Goal: Task Accomplishment & Management: Manage account settings

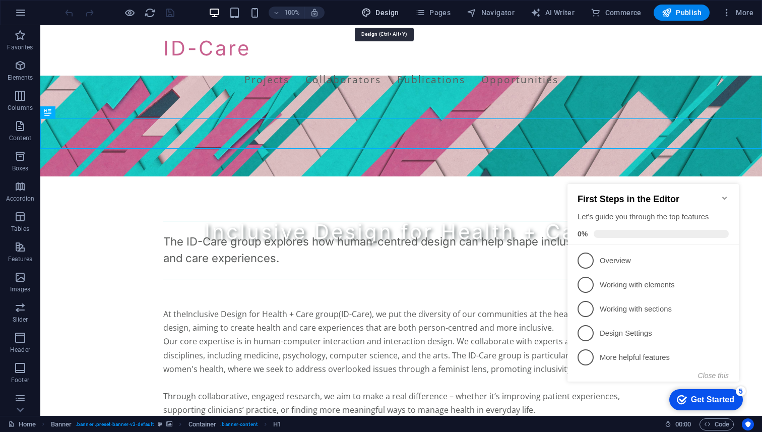
click at [380, 12] on span "Design" at bounding box center [380, 13] width 38 height 10
select select "400"
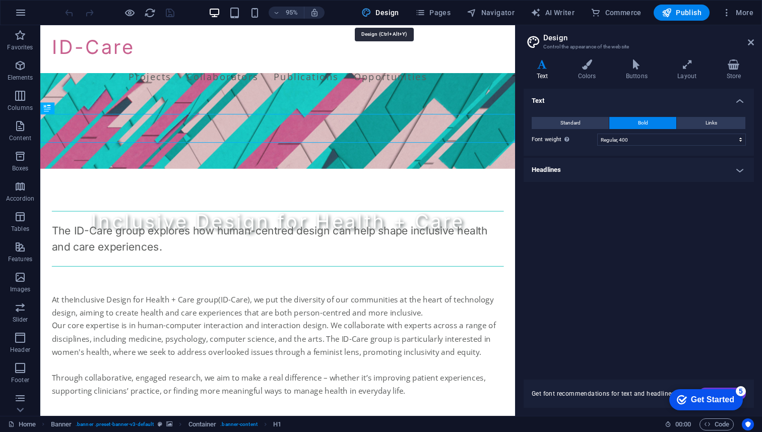
click at [388, 18] on button "Design" at bounding box center [380, 13] width 46 height 16
click at [752, 42] on icon at bounding box center [751, 42] width 6 height 8
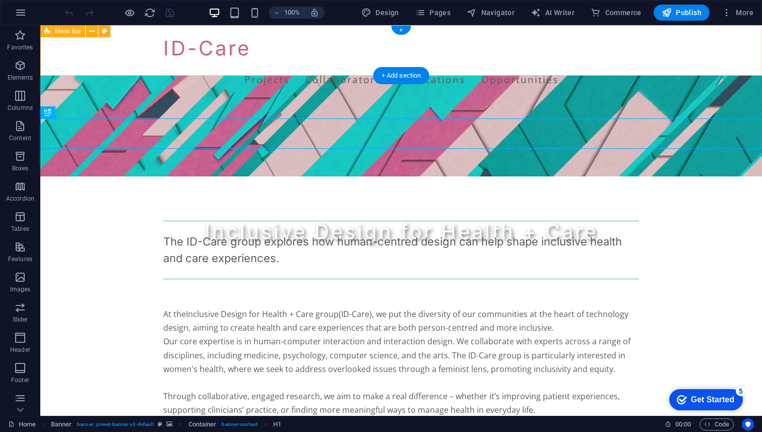
click at [89, 50] on div "ID-Care Projects Collaborators Publications Opportunities" at bounding box center [401, 50] width 722 height 50
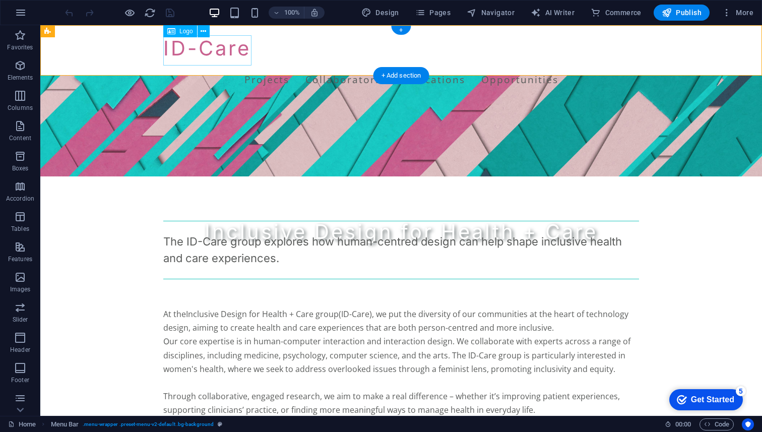
click at [181, 51] on div "ID-Care" at bounding box center [401, 48] width 476 height 30
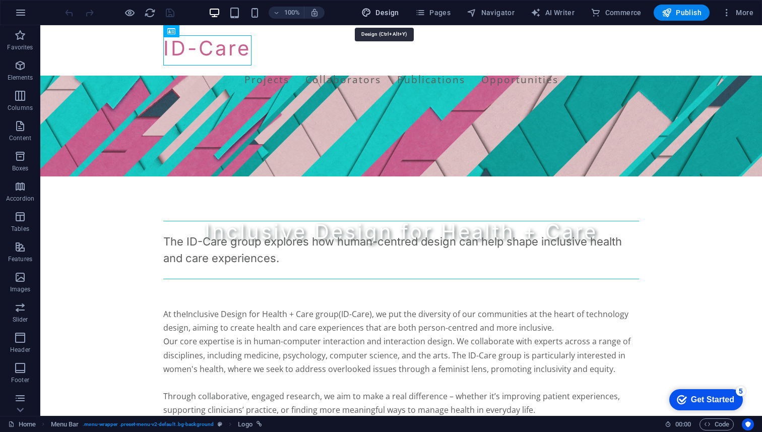
click at [387, 13] on span "Design" at bounding box center [380, 13] width 38 height 10
select select "400"
select select "px"
select select "rem"
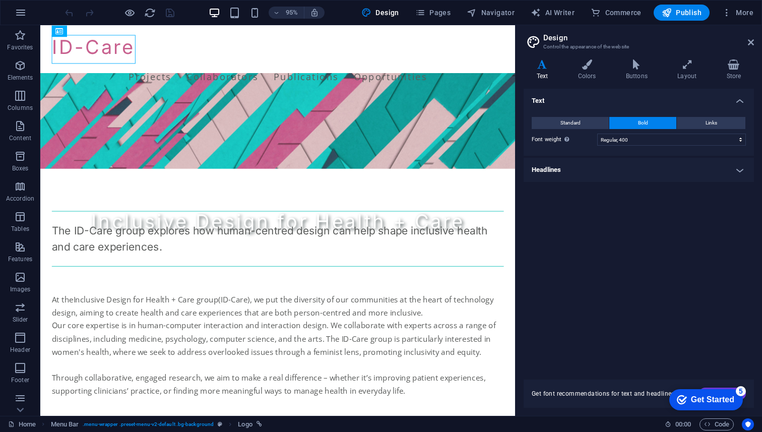
click at [605, 172] on h4 "Headlines" at bounding box center [639, 170] width 230 height 24
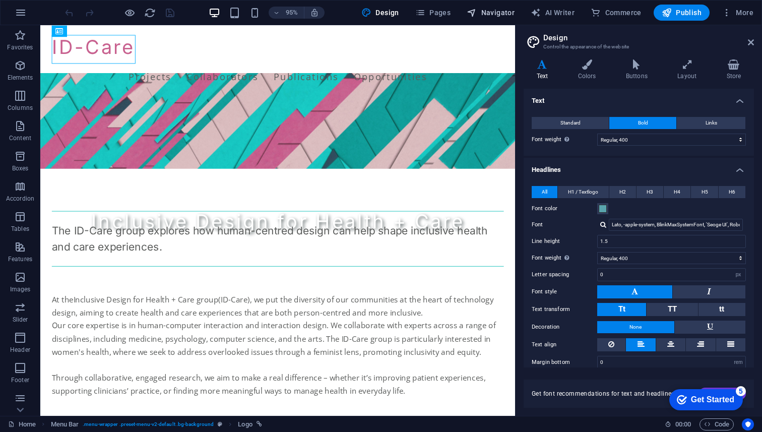
click at [483, 9] on span "Navigator" at bounding box center [491, 13] width 48 height 10
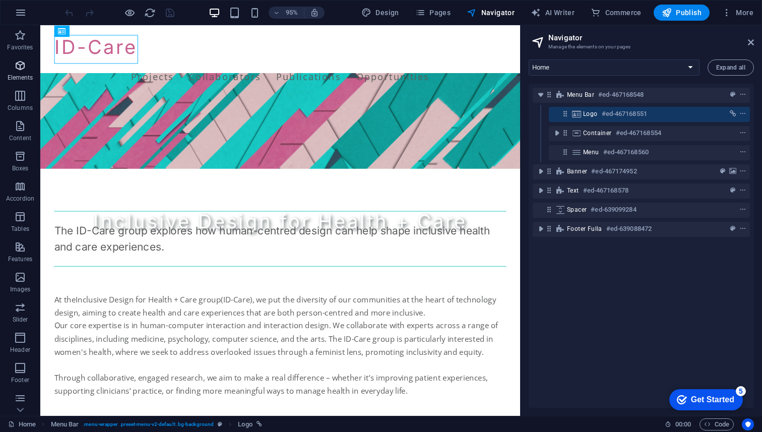
click at [19, 73] on span "Elements" at bounding box center [20, 71] width 40 height 24
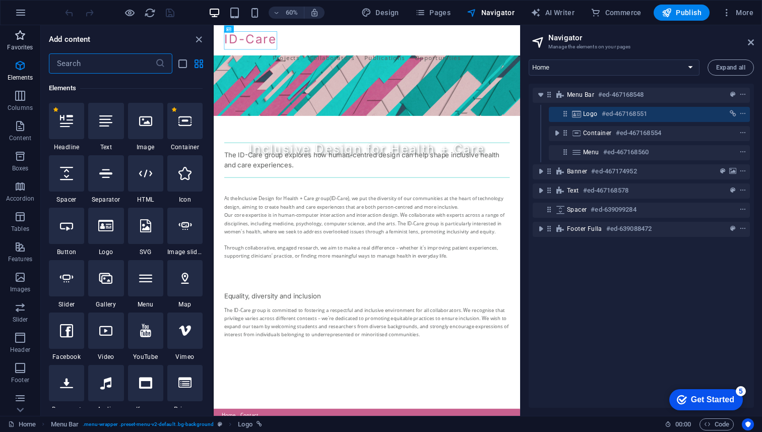
scroll to position [107, 0]
click at [23, 11] on icon "button" at bounding box center [21, 13] width 12 height 12
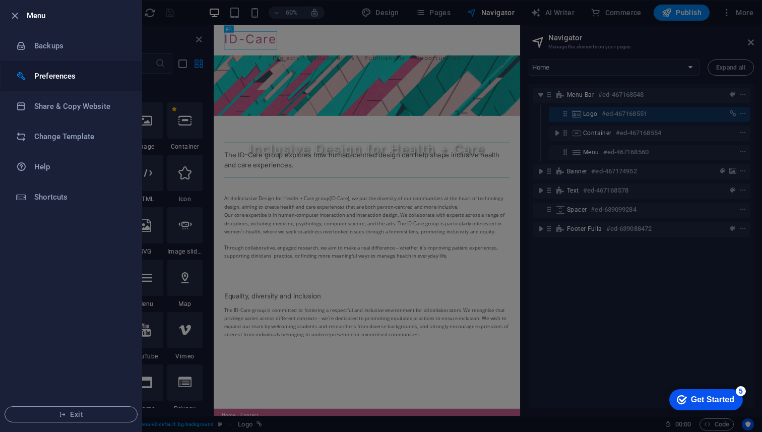
click at [56, 80] on h6 "Preferences" at bounding box center [80, 76] width 93 height 12
select select "dark"
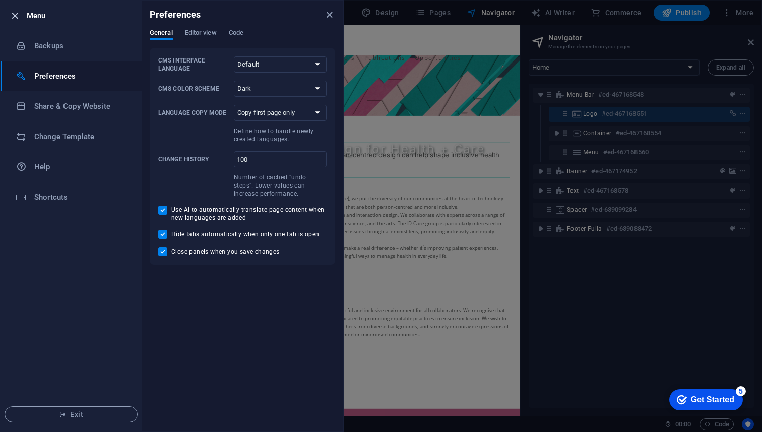
click at [15, 14] on icon "button" at bounding box center [15, 16] width 12 height 12
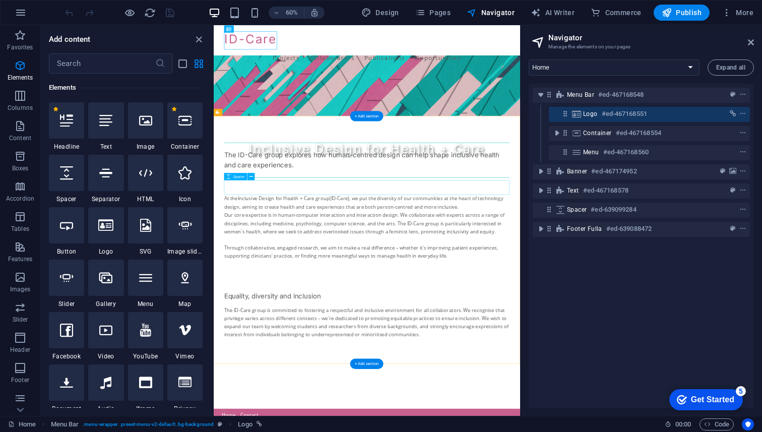
click at [395, 308] on div "At the Inclusive Design for Health + Care group (ID-Care), we put the diversity…" at bounding box center [469, 375] width 476 height 137
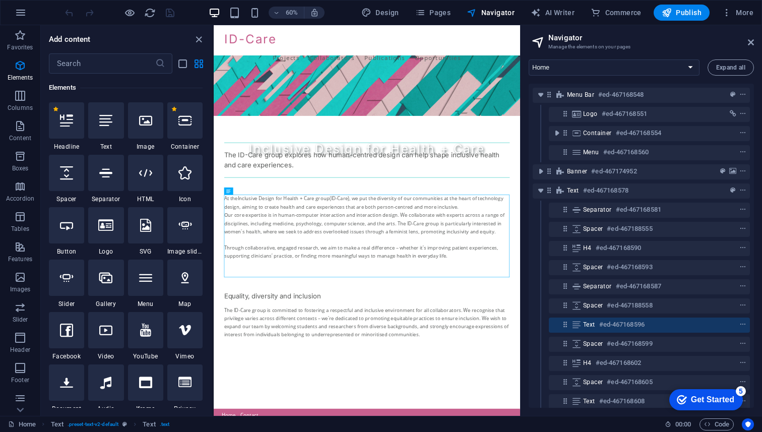
click at [752, 46] on header "Navigator Manage the elements on your pages" at bounding box center [642, 38] width 223 height 26
click at [748, 42] on icon at bounding box center [751, 42] width 6 height 8
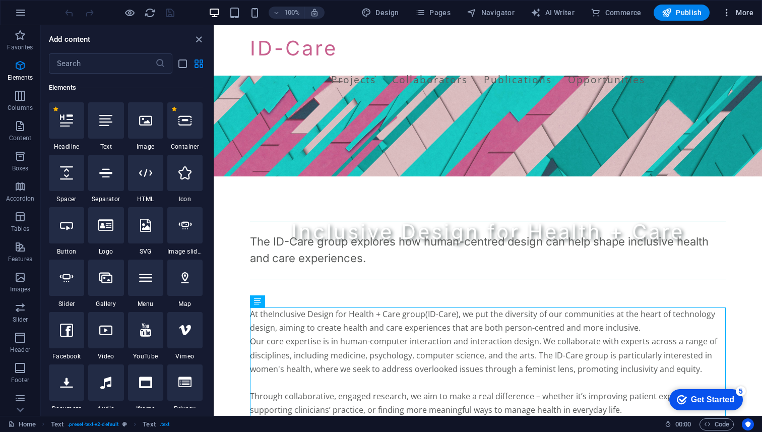
click at [736, 12] on span "More" at bounding box center [738, 13] width 32 height 10
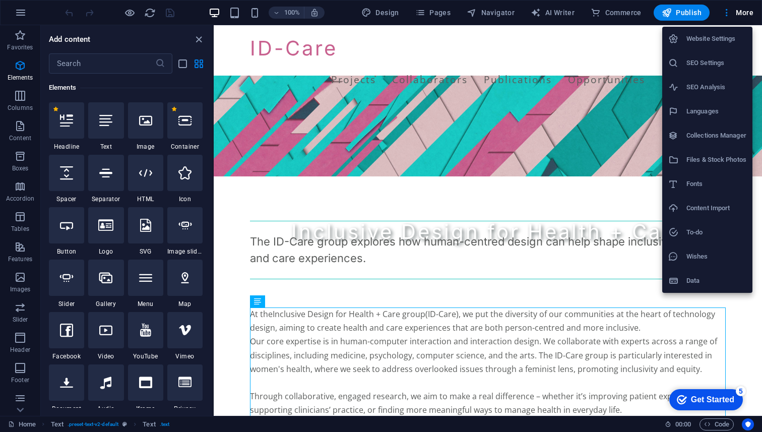
click at [726, 66] on h6 "SEO Settings" at bounding box center [716, 63] width 60 height 12
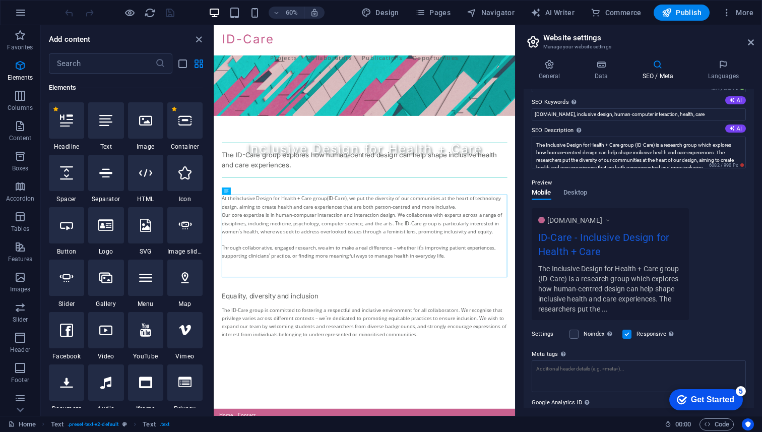
scroll to position [0, 0]
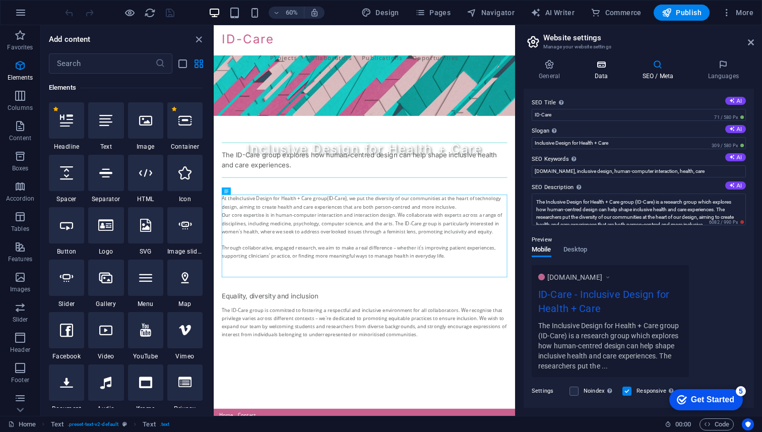
click at [601, 64] on icon at bounding box center [601, 64] width 44 height 10
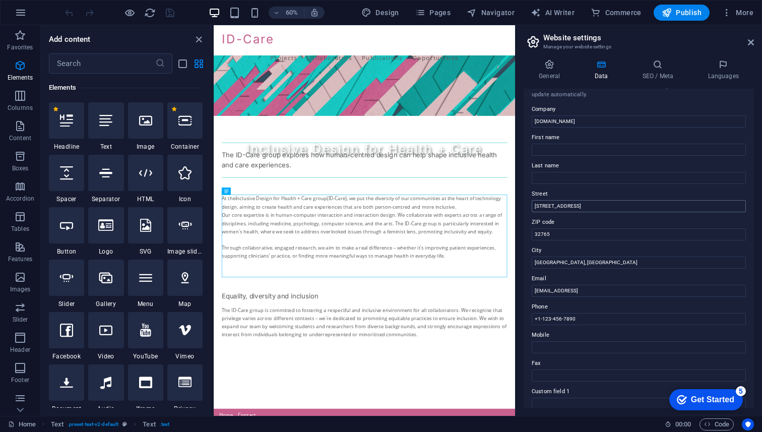
scroll to position [15, 0]
click at [598, 207] on input "[STREET_ADDRESS]" at bounding box center [639, 206] width 214 height 12
click at [563, 237] on input "32765" at bounding box center [639, 234] width 214 height 12
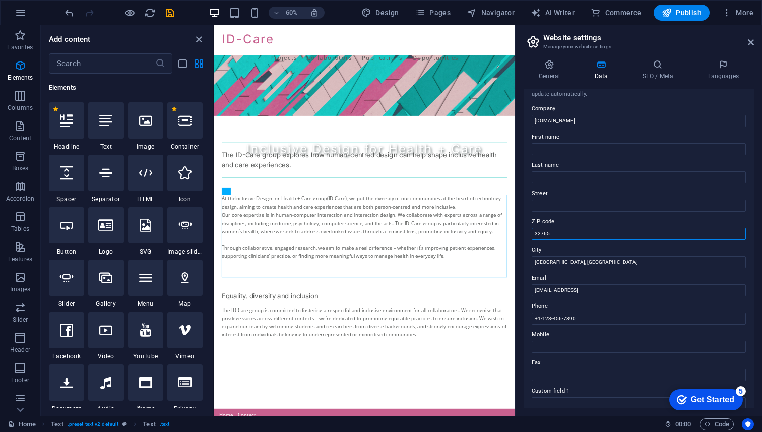
click at [563, 237] on input "32765" at bounding box center [639, 234] width 214 height 12
click at [564, 261] on input "[GEOGRAPHIC_DATA], [GEOGRAPHIC_DATA]" at bounding box center [639, 262] width 214 height 12
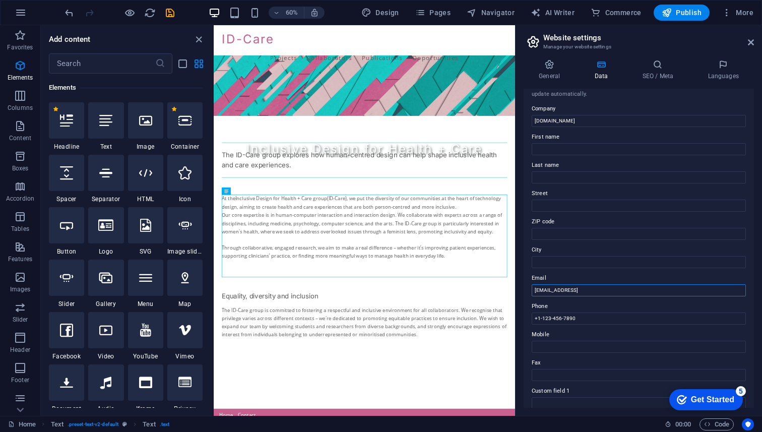
click at [566, 293] on input "[EMAIL_ADDRESS]" at bounding box center [639, 290] width 214 height 12
click at [584, 322] on input "+1-123-456-7890" at bounding box center [639, 318] width 214 height 12
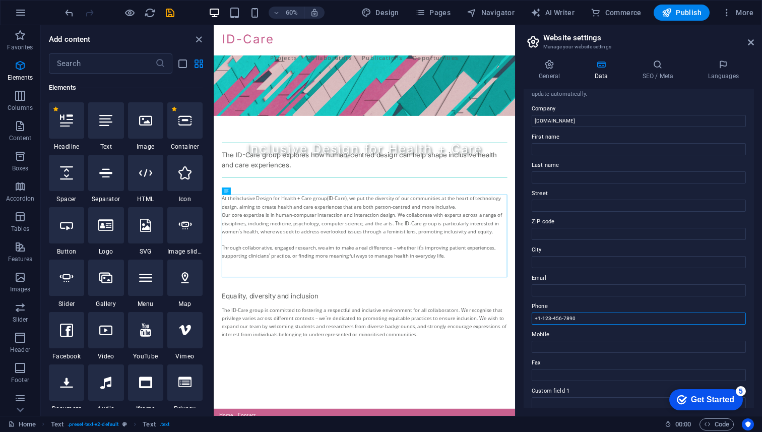
click at [584, 322] on input "+1-123-456-7890" at bounding box center [639, 318] width 214 height 12
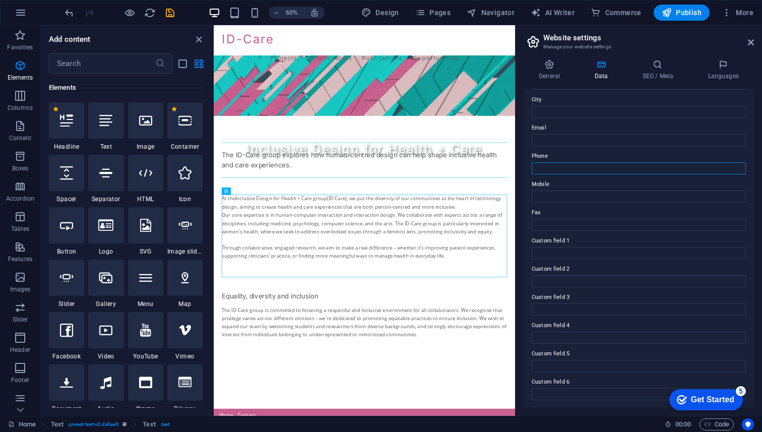
scroll to position [0, 0]
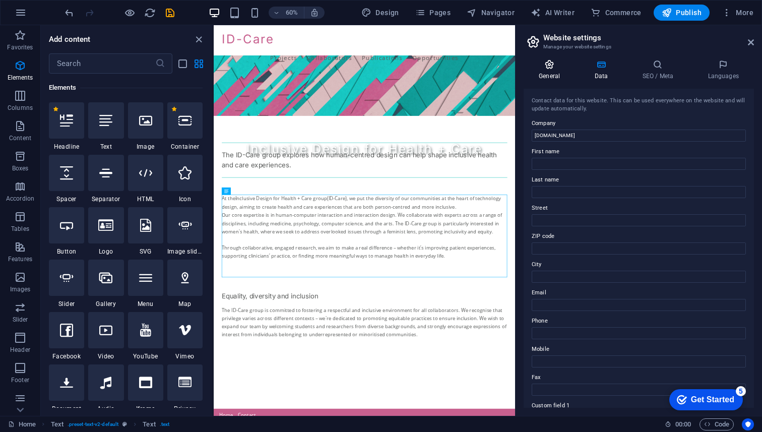
click at [551, 76] on h4 "General" at bounding box center [551, 69] width 55 height 21
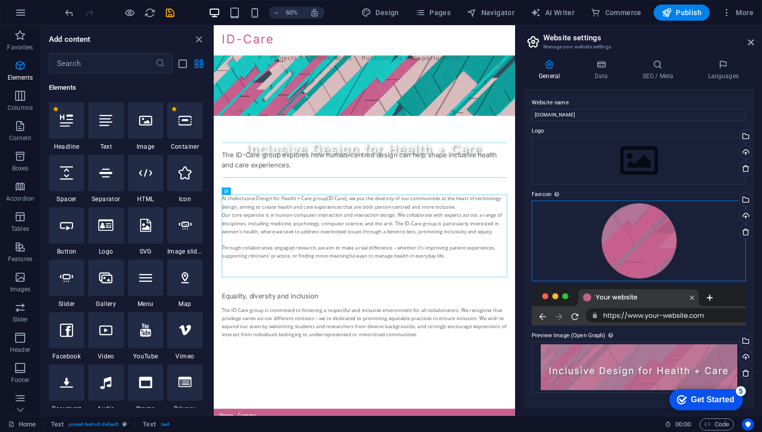
click at [654, 236] on div "Drag files here, click to choose files or select files from Files or our free s…" at bounding box center [639, 241] width 214 height 81
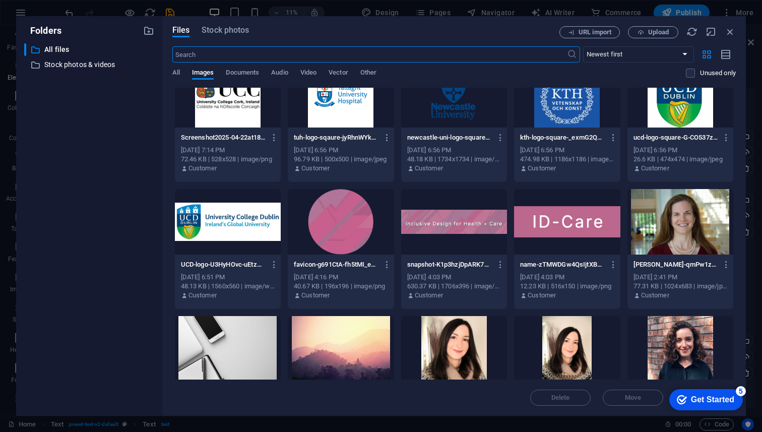
scroll to position [208, 0]
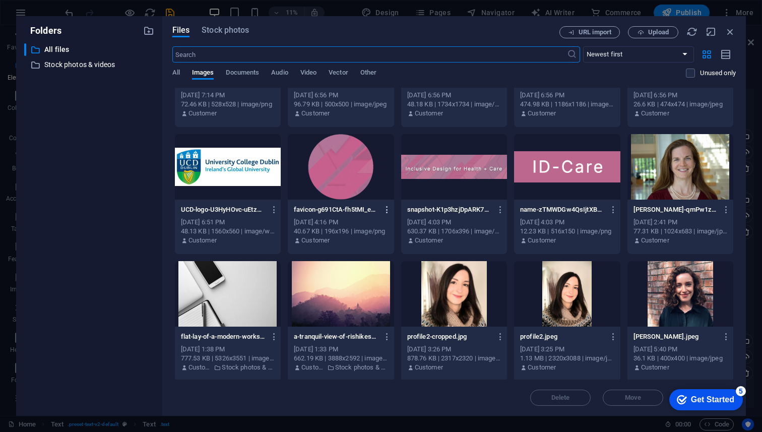
click at [387, 210] on icon "button" at bounding box center [388, 209] width 10 height 9
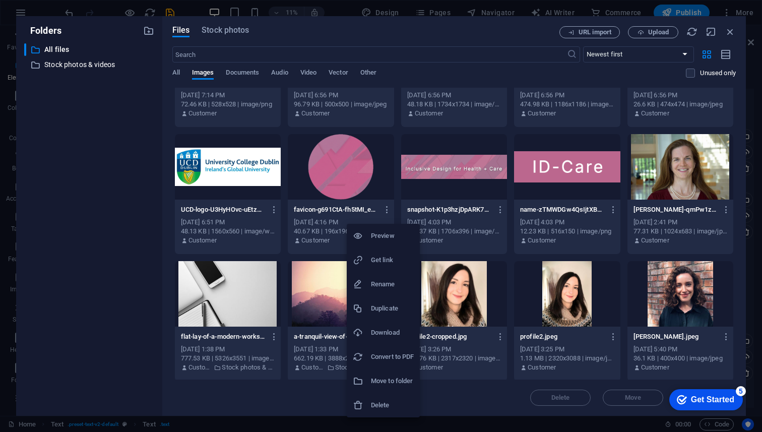
click at [391, 335] on h6 "Download" at bounding box center [392, 333] width 43 height 12
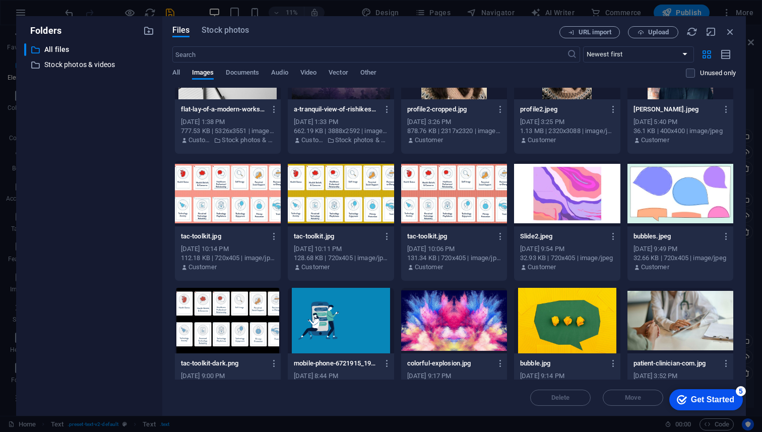
scroll to position [0, 0]
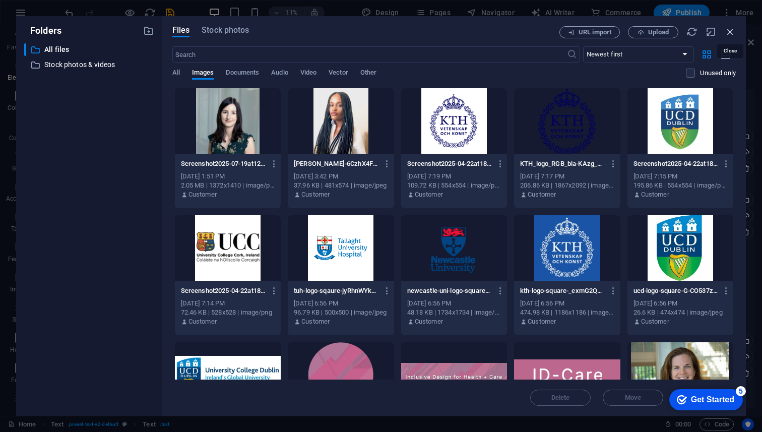
click at [731, 34] on icon "button" at bounding box center [730, 31] width 11 height 11
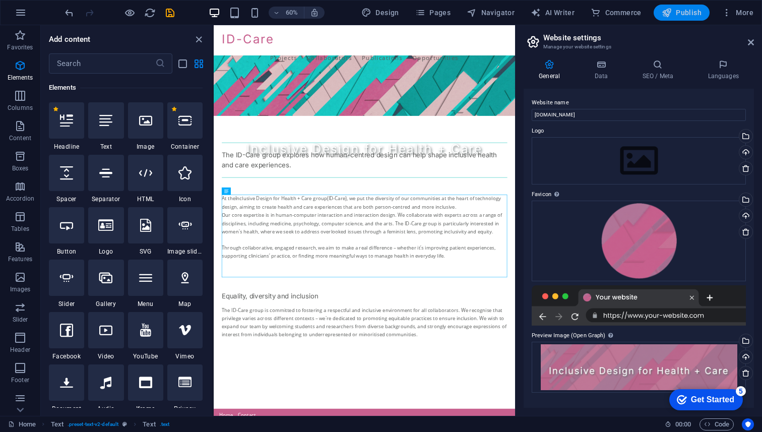
click at [681, 11] on span "Publish" at bounding box center [682, 13] width 40 height 10
